Goal: Task Accomplishment & Management: Use online tool/utility

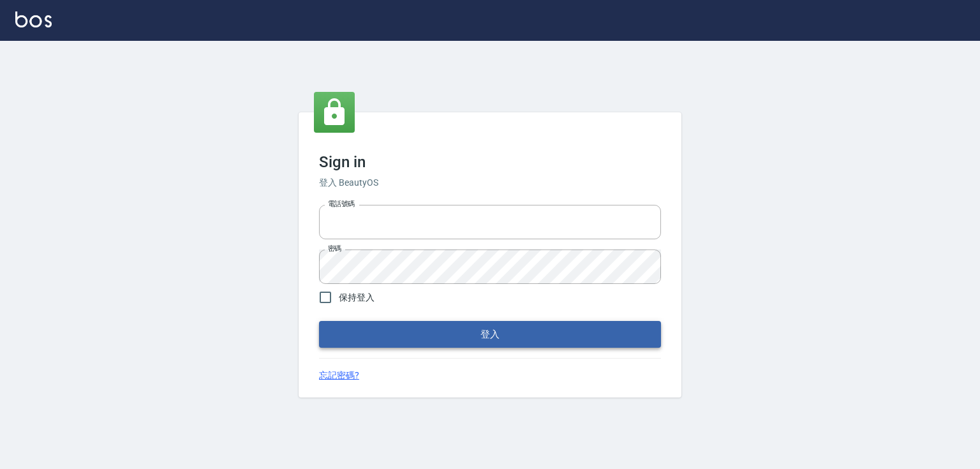
type input "0979268866"
click at [398, 328] on button "登入" at bounding box center [490, 334] width 342 height 27
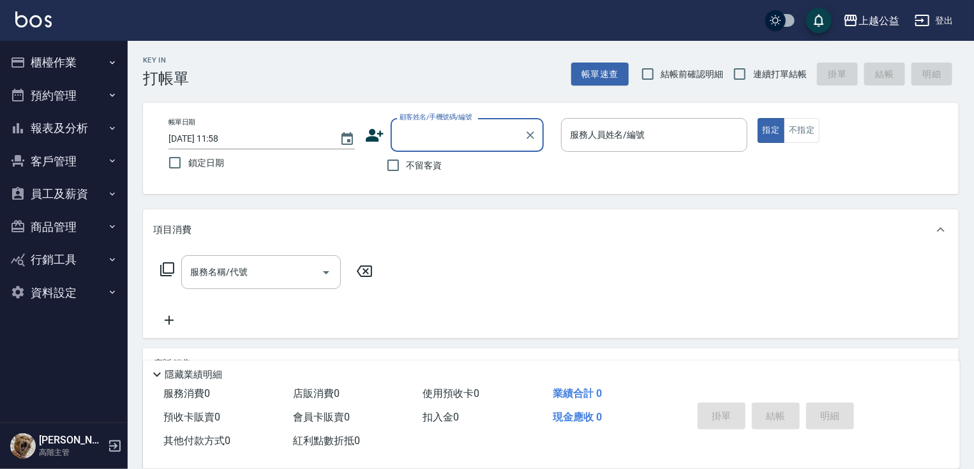
click at [54, 91] on button "預約管理" at bounding box center [63, 95] width 117 height 33
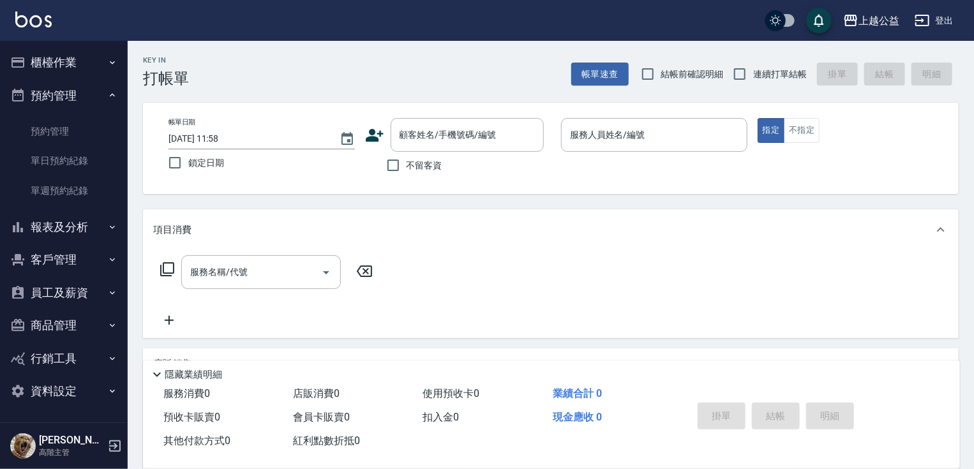
click at [64, 59] on button "櫃檯作業" at bounding box center [63, 62] width 117 height 33
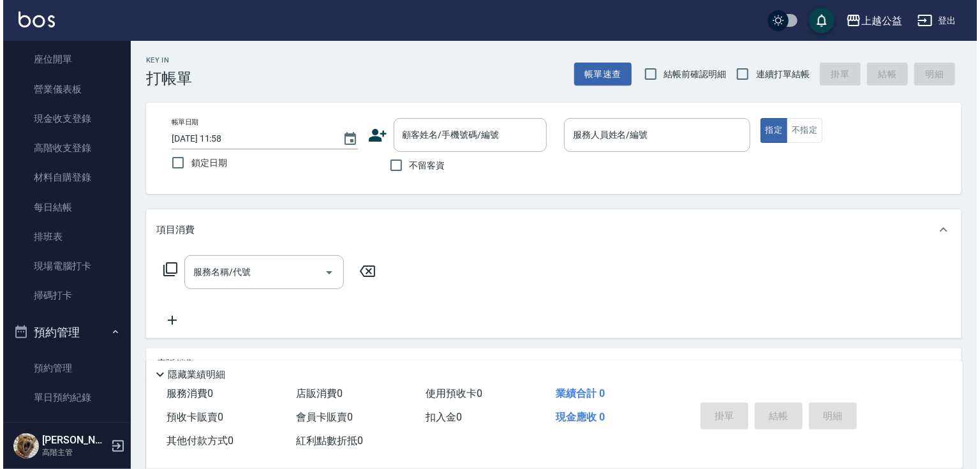
scroll to position [140, 0]
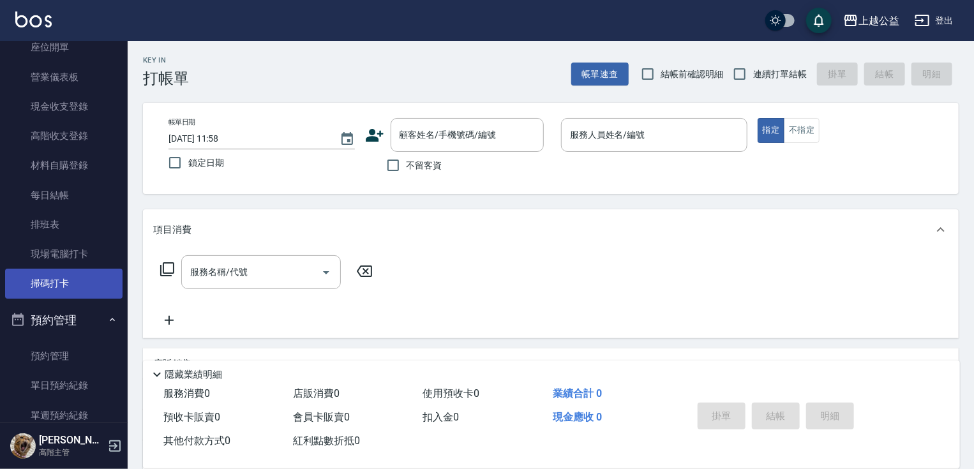
click at [57, 282] on link "掃碼打卡" at bounding box center [63, 283] width 117 height 29
